Goal: Information Seeking & Learning: Check status

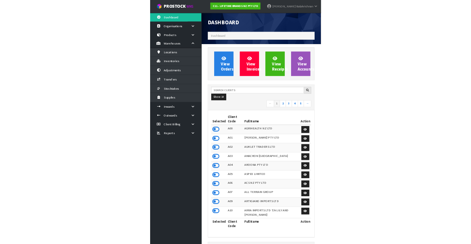
scroll to position [675, 195]
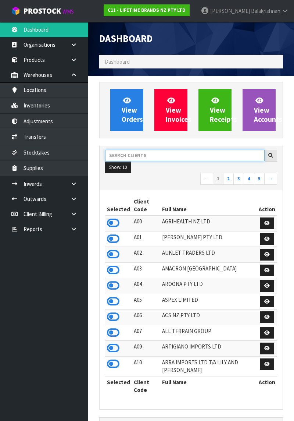
click at [160, 155] on input "text" at bounding box center [185, 155] width 160 height 11
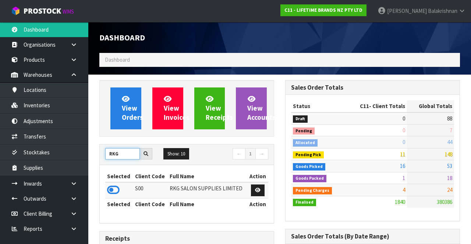
scroll to position [367230, 367700]
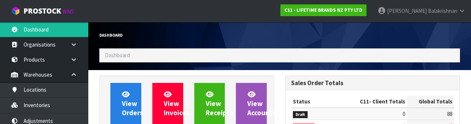
type input "RKG"
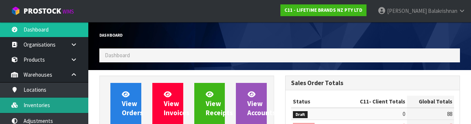
click at [56, 105] on link "Inventories" at bounding box center [44, 105] width 88 height 15
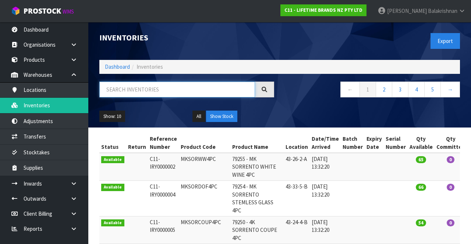
click at [168, 92] on input "text" at bounding box center [177, 90] width 156 height 16
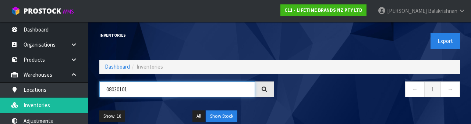
type input "08030101"
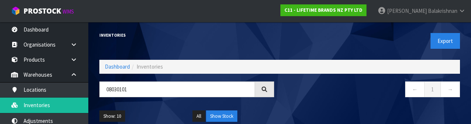
click at [294, 92] on nav "← 1 →" at bounding box center [372, 91] width 175 height 18
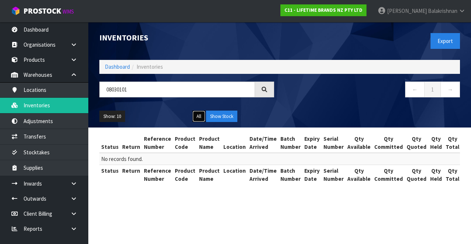
click at [196, 118] on button "All" at bounding box center [198, 117] width 13 height 12
click at [113, 68] on link "Dashboard" at bounding box center [117, 66] width 25 height 7
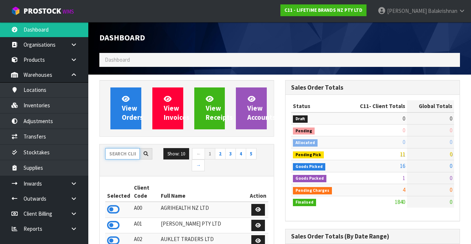
click at [128, 152] on input "text" at bounding box center [122, 153] width 35 height 11
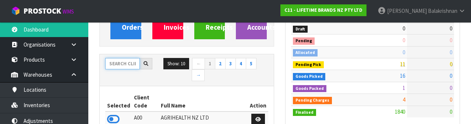
scroll to position [86, 0]
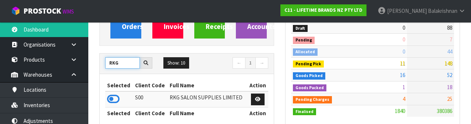
type input "RKG"
click at [113, 100] on icon at bounding box center [113, 99] width 13 height 11
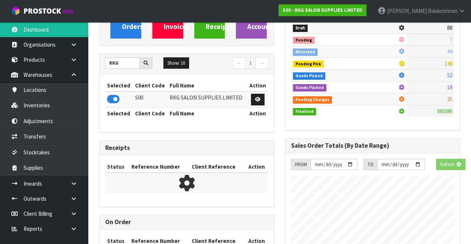
scroll to position [649, 185]
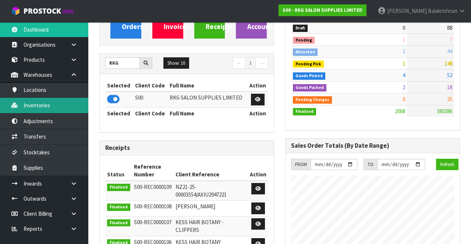
click at [49, 104] on link "Inventories" at bounding box center [44, 105] width 88 height 15
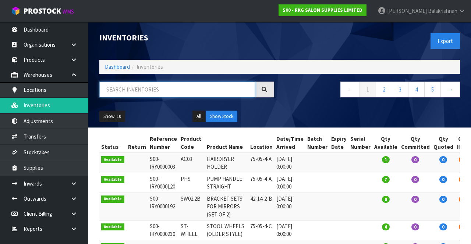
click at [171, 91] on input "text" at bounding box center [177, 90] width 156 height 16
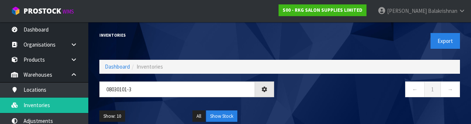
click at [294, 102] on div "← 1 →" at bounding box center [373, 94] width 186 height 24
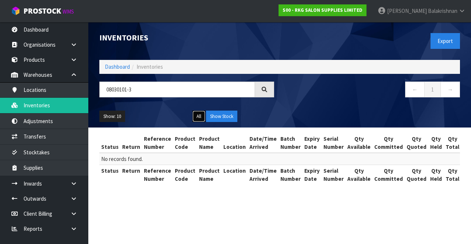
click at [193, 118] on button "All" at bounding box center [198, 117] width 13 height 12
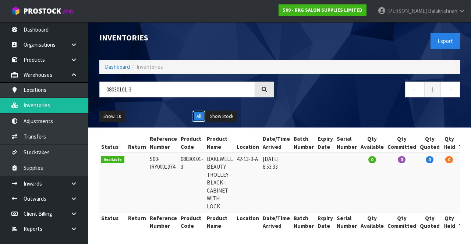
scroll to position [0, 21]
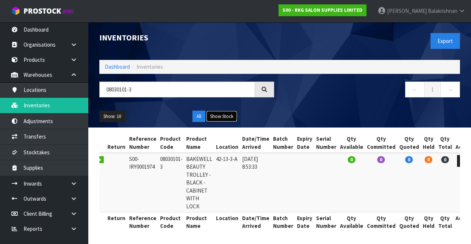
click at [227, 121] on button "Show Stock" at bounding box center [221, 117] width 31 height 12
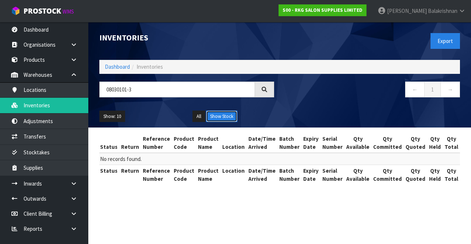
scroll to position [0, 0]
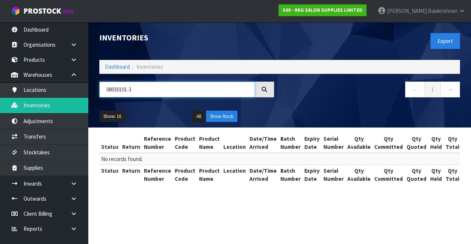
click at [187, 86] on input "08030101-3" at bounding box center [177, 90] width 156 height 16
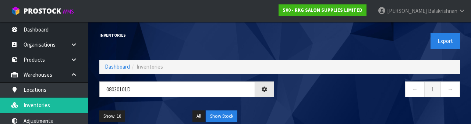
click at [294, 93] on nav "← 1 →" at bounding box center [372, 91] width 175 height 18
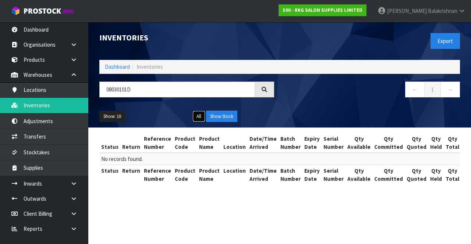
click at [192, 118] on button "All" at bounding box center [198, 117] width 13 height 12
click at [227, 121] on button "Show Stock" at bounding box center [221, 117] width 31 height 12
click at [207, 114] on button "Show Stock" at bounding box center [221, 117] width 31 height 12
click at [200, 121] on button "All" at bounding box center [198, 117] width 13 height 12
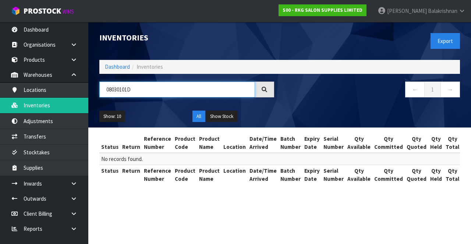
click at [174, 87] on input "08030101D" at bounding box center [177, 90] width 156 height 16
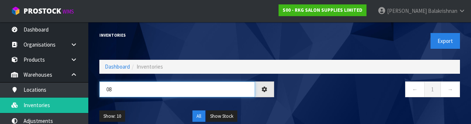
type input "0"
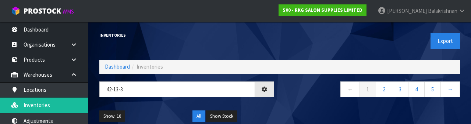
click at [294, 97] on nav "← 1 2 3 4 5 →" at bounding box center [372, 91] width 175 height 18
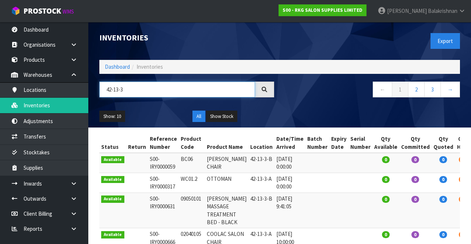
click at [184, 93] on input "42-13-3" at bounding box center [177, 90] width 156 height 16
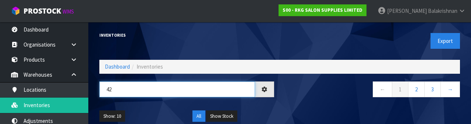
type input "4"
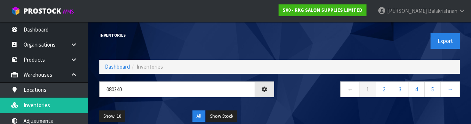
click at [294, 101] on div "← 1 2 3 4 5 →" at bounding box center [373, 94] width 186 height 24
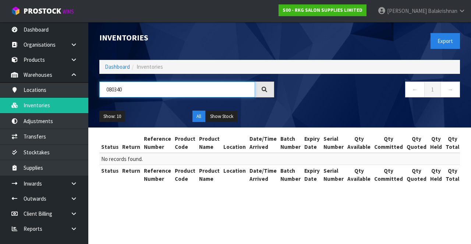
click at [113, 90] on input "080340" at bounding box center [177, 90] width 156 height 16
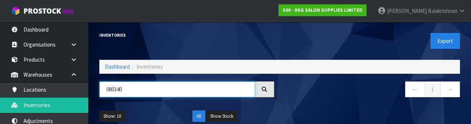
click at [116, 87] on input "080340" at bounding box center [177, 90] width 156 height 16
click at [114, 91] on input "080340" at bounding box center [177, 90] width 156 height 16
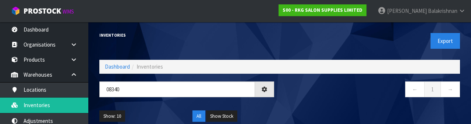
click at [294, 87] on nav "← 1 →" at bounding box center [372, 91] width 175 height 18
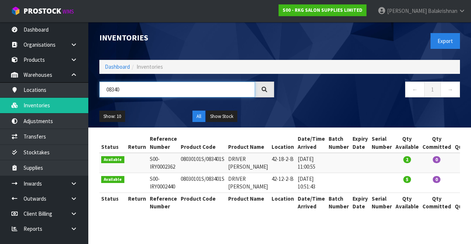
click at [146, 92] on input "08340" at bounding box center [177, 90] width 156 height 16
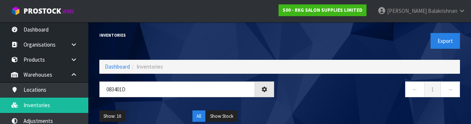
click at [294, 100] on div "← 1 →" at bounding box center [373, 94] width 186 height 24
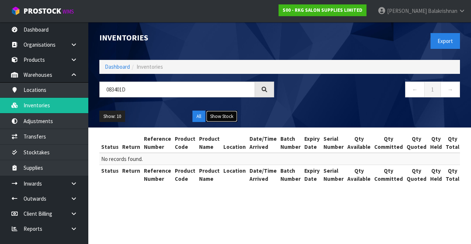
click at [227, 116] on button "Show Stock" at bounding box center [221, 117] width 31 height 12
click at [187, 118] on div "All Show Stock" at bounding box center [233, 117] width 93 height 12
click at [193, 116] on button "All" at bounding box center [198, 117] width 13 height 12
click at [294, 100] on div "← 1 →" at bounding box center [373, 94] width 186 height 24
click at [167, 93] on input "083401D" at bounding box center [177, 90] width 156 height 16
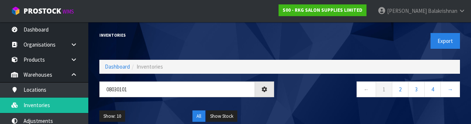
click at [294, 84] on nav "← 1 2 3 4 →" at bounding box center [372, 91] width 175 height 18
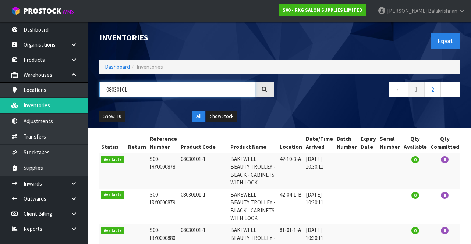
click at [140, 89] on input "08030101" at bounding box center [177, 90] width 156 height 16
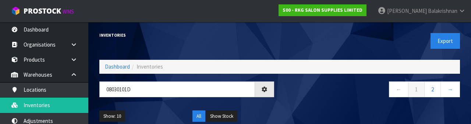
click at [294, 104] on div "← 1 2 →" at bounding box center [373, 94] width 186 height 24
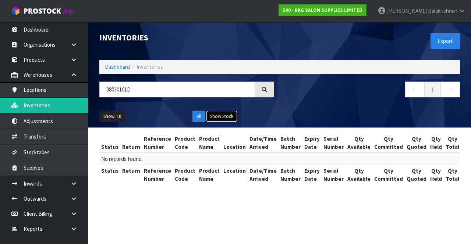
click at [235, 114] on button "Show Stock" at bounding box center [221, 117] width 31 height 12
click at [195, 117] on button "All" at bounding box center [198, 117] width 13 height 12
click at [156, 101] on div "08030101D" at bounding box center [187, 92] width 186 height 21
click at [202, 95] on input "08030101D" at bounding box center [177, 90] width 156 height 16
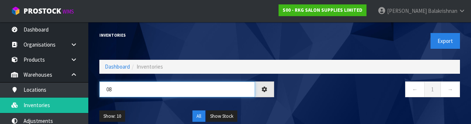
type input "0"
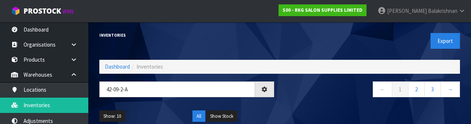
click at [294, 100] on div "← 1 2 3 →" at bounding box center [373, 94] width 186 height 24
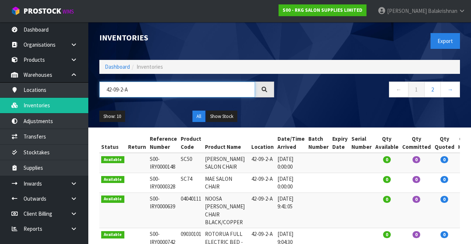
click at [178, 91] on input "42-09-2-A" at bounding box center [177, 90] width 156 height 16
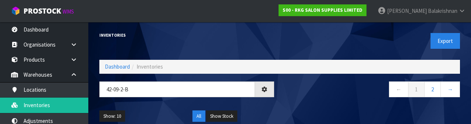
click at [294, 101] on div "← 1 2 →" at bounding box center [373, 94] width 186 height 24
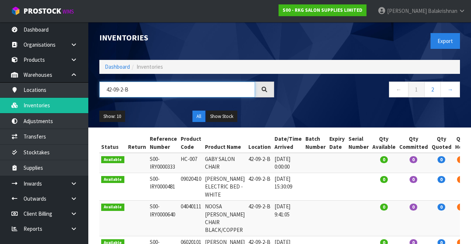
click at [170, 86] on input "42-09-2-B" at bounding box center [177, 90] width 156 height 16
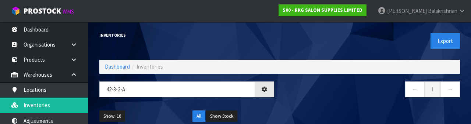
click at [294, 104] on div "← 1 →" at bounding box center [373, 94] width 186 height 24
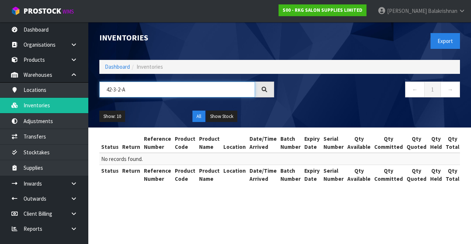
click at [207, 91] on input "42-3-2-A" at bounding box center [177, 90] width 156 height 16
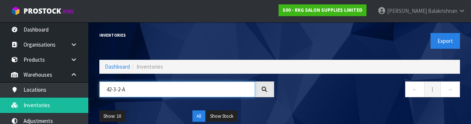
click at [114, 90] on input "42-3-2-A" at bounding box center [177, 90] width 156 height 16
click at [116, 89] on input "42-3-2-A" at bounding box center [177, 90] width 156 height 16
type input "42-34-2-A"
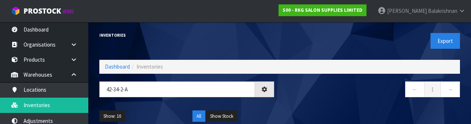
click at [294, 95] on nav "← 1 →" at bounding box center [372, 91] width 175 height 18
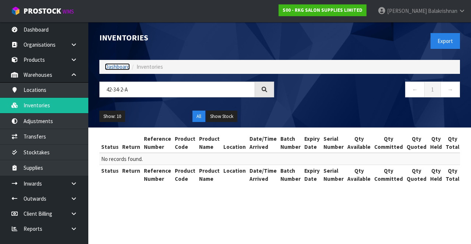
click at [121, 68] on link "Dashboard" at bounding box center [117, 66] width 25 height 7
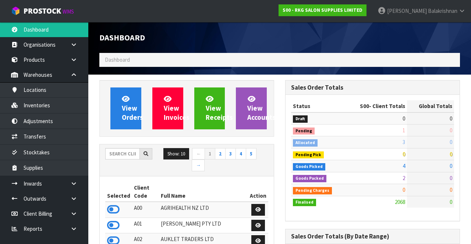
scroll to position [609, 185]
click at [127, 155] on input "text" at bounding box center [122, 153] width 35 height 11
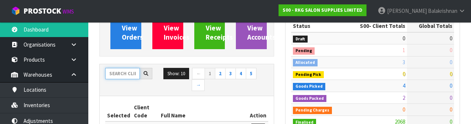
scroll to position [86, 0]
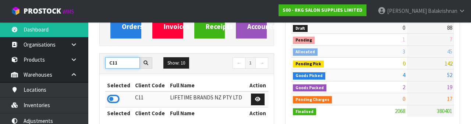
type input "C11"
click at [112, 100] on icon at bounding box center [113, 99] width 13 height 11
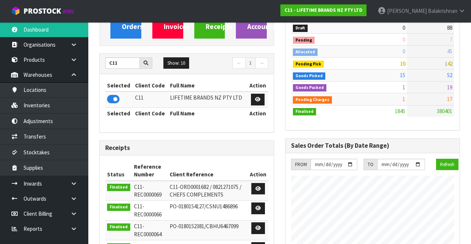
scroll to position [657, 185]
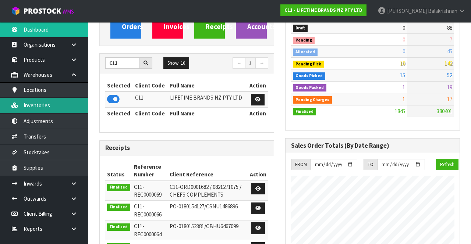
click at [50, 107] on link "Inventories" at bounding box center [44, 105] width 88 height 15
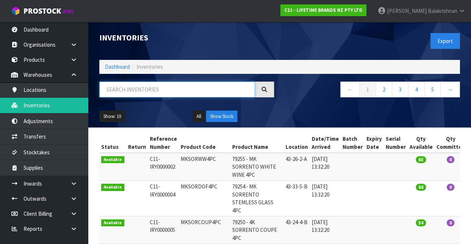
click at [143, 92] on input "text" at bounding box center [177, 90] width 156 height 16
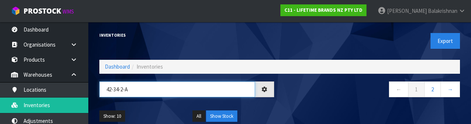
type input "42-34-2-A"
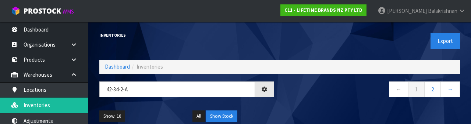
click at [294, 106] on div "Show: 10 5 10 25 50 All Show Stock" at bounding box center [280, 116] width 372 height 23
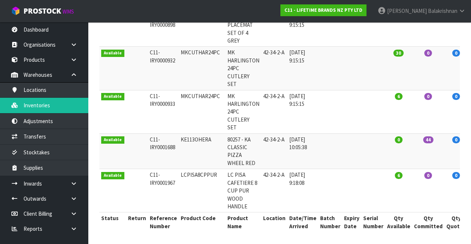
scroll to position [0, 45]
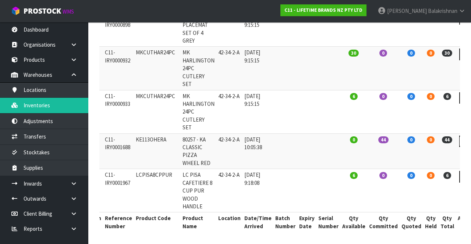
click at [294, 142] on link at bounding box center [466, 142] width 14 height 12
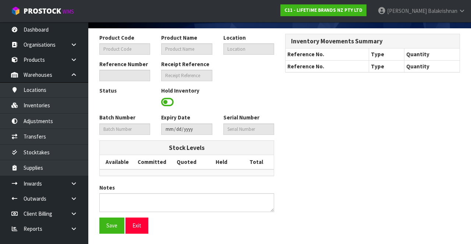
type input "KE113OHERA"
type input "80257 - KA CLASSIC PIZZA WHEEL RED"
type input "42-34-2-A"
type input "C11-IRY0001688"
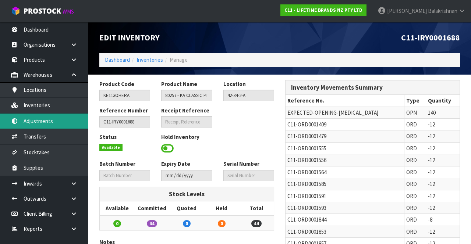
click at [54, 120] on link "Adjustments" at bounding box center [44, 121] width 88 height 15
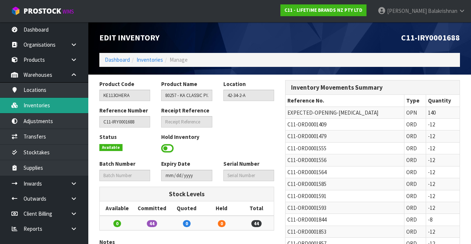
click at [48, 109] on link "Inventories" at bounding box center [44, 105] width 88 height 15
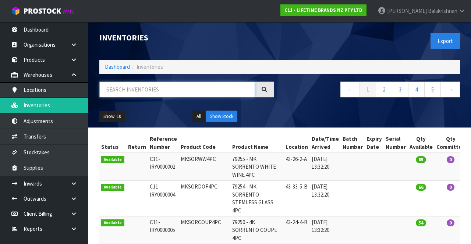
paste input "KE113OHERA"
type input "KE113OHERA"
click at [294, 114] on div "Show: 10 5 10 25 50 All Show Stock" at bounding box center [280, 116] width 372 height 23
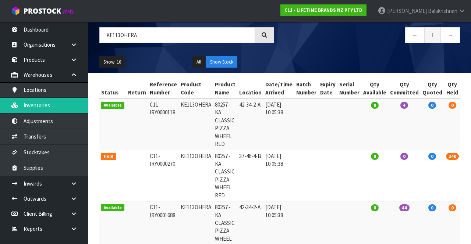
scroll to position [0, 24]
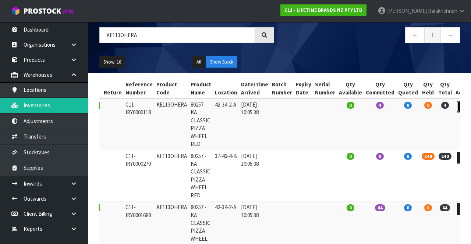
click at [294, 107] on icon at bounding box center [464, 106] width 6 height 5
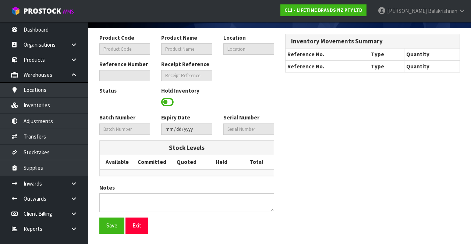
type input "KE113OHERA"
type input "80257 - KA CLASSIC PIZZA WHEEL RED"
type input "42-34-2-A"
type input "C11-IRY0000118"
type input "C11-REC0000003"
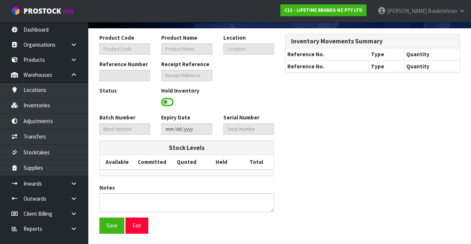
type textarea "TRANSFERED 140"
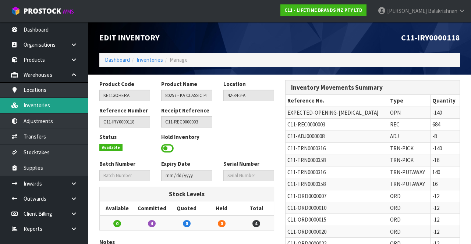
click at [54, 107] on link "Inventories" at bounding box center [44, 105] width 88 height 15
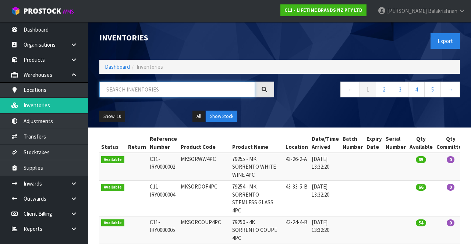
paste input "KE113OHERA"
type input "KE113OHERA"
click at [294, 99] on nav "← 1 2 3 4 5 →" at bounding box center [372, 91] width 175 height 18
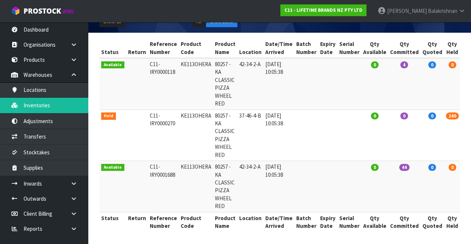
scroll to position [0, 24]
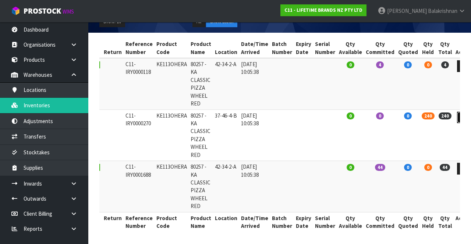
click at [294, 118] on icon at bounding box center [464, 117] width 6 height 5
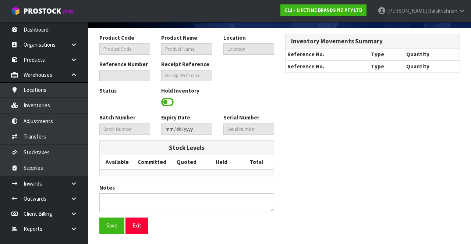
type input "KE113OHERA"
type input "80257 - KA CLASSIC PIZZA WHEEL RED"
type input "37-46-4-B"
type input "C11-IRY0000270"
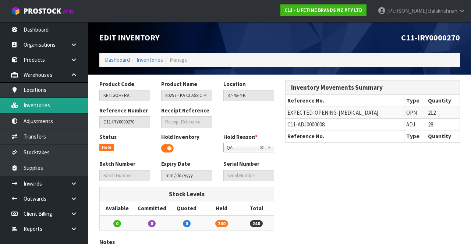
click at [43, 106] on link "Inventories" at bounding box center [44, 105] width 88 height 15
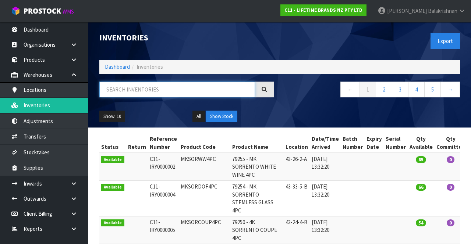
click at [191, 88] on input "text" at bounding box center [177, 90] width 156 height 16
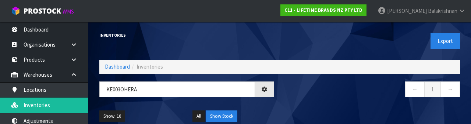
click at [294, 88] on nav "← 1 →" at bounding box center [372, 91] width 175 height 18
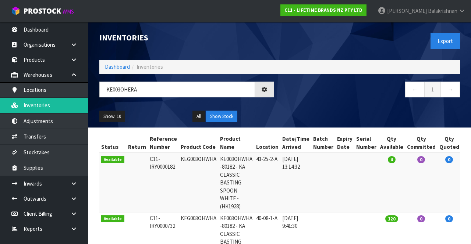
type input "KE003OHERA"
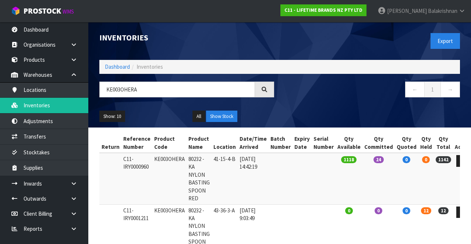
click at [212, 178] on td "41-15-4-B" at bounding box center [225, 179] width 26 height 52
click at [70, 182] on link at bounding box center [77, 183] width 24 height 15
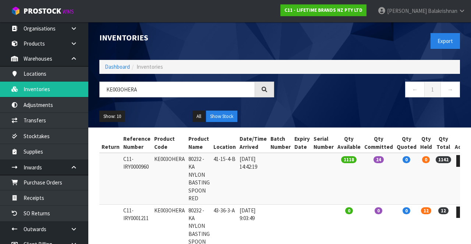
click at [70, 222] on link at bounding box center [77, 229] width 24 height 15
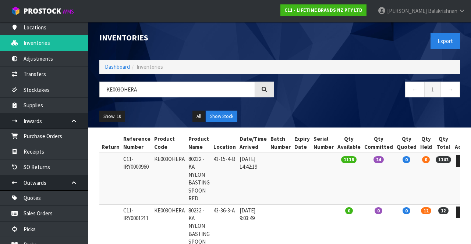
scroll to position [71, 0]
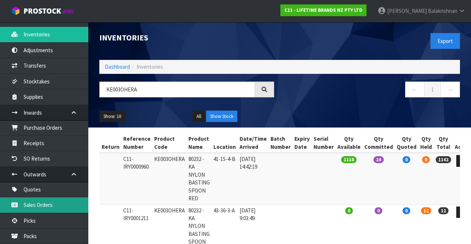
click at [50, 203] on link "Sales Orders" at bounding box center [44, 205] width 88 height 15
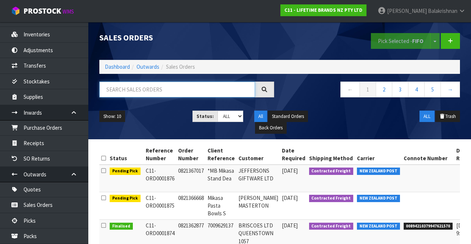
click at [173, 86] on input "text" at bounding box center [177, 90] width 156 height 16
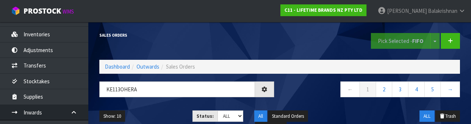
click at [155, 107] on div "Show: 10 5 10 25 50 Status: Draft Pending Allocated Pending Pick Goods Picked G…" at bounding box center [280, 122] width 372 height 34
type input "KE113OHERA"
